Goal: Information Seeking & Learning: Compare options

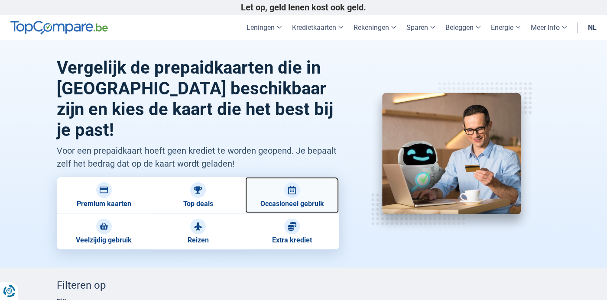
click at [294, 186] on img at bounding box center [292, 190] width 9 height 9
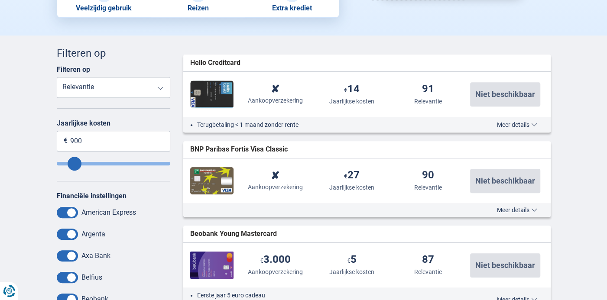
scroll to position [173, 0]
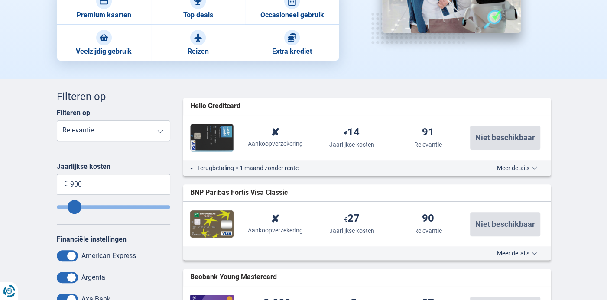
click at [159, 134] on select "Uitbreiding van de garantie Aankoopverzekering Jaarlijkse kosten Relevantie" at bounding box center [114, 130] width 114 height 21
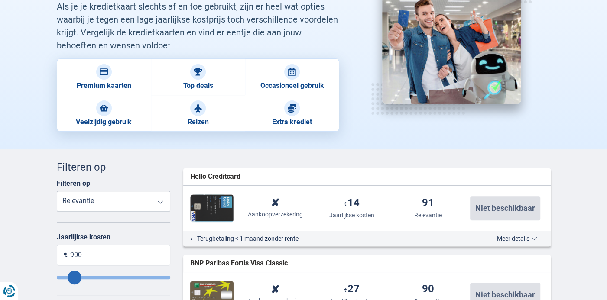
scroll to position [43, 0]
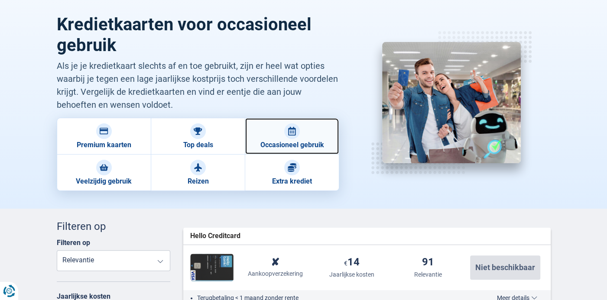
click at [293, 134] on img at bounding box center [292, 131] width 9 height 9
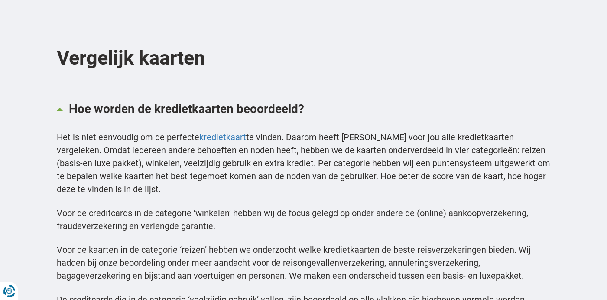
scroll to position [1473, 0]
